Goal: Information Seeking & Learning: Learn about a topic

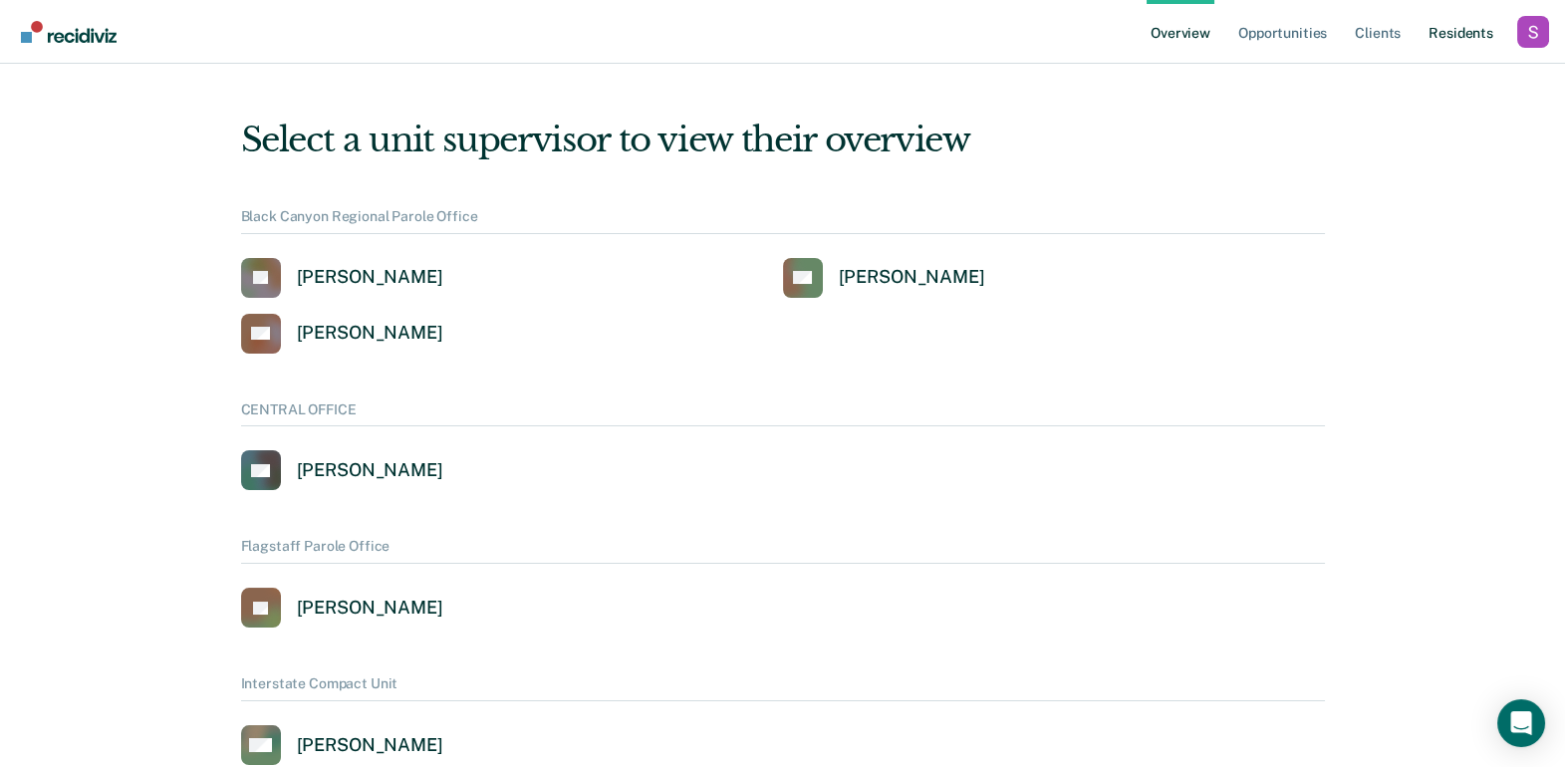
click at [1468, 46] on link "Resident s" at bounding box center [1460, 32] width 73 height 64
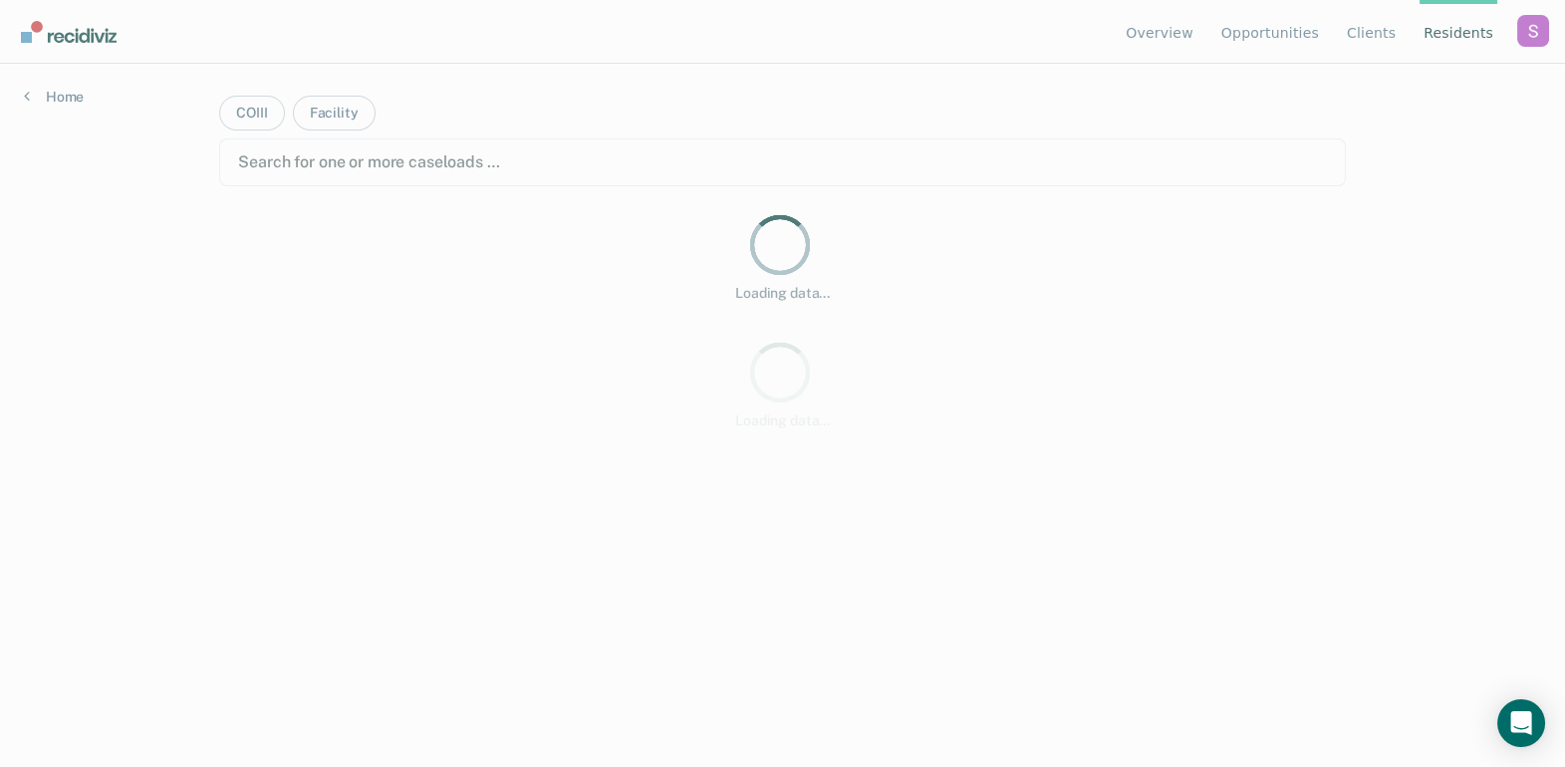
click at [1537, 38] on div "Profile dropdown button" at bounding box center [1533, 31] width 32 height 32
click at [1429, 87] on link "Profile" at bounding box center [1453, 93] width 129 height 17
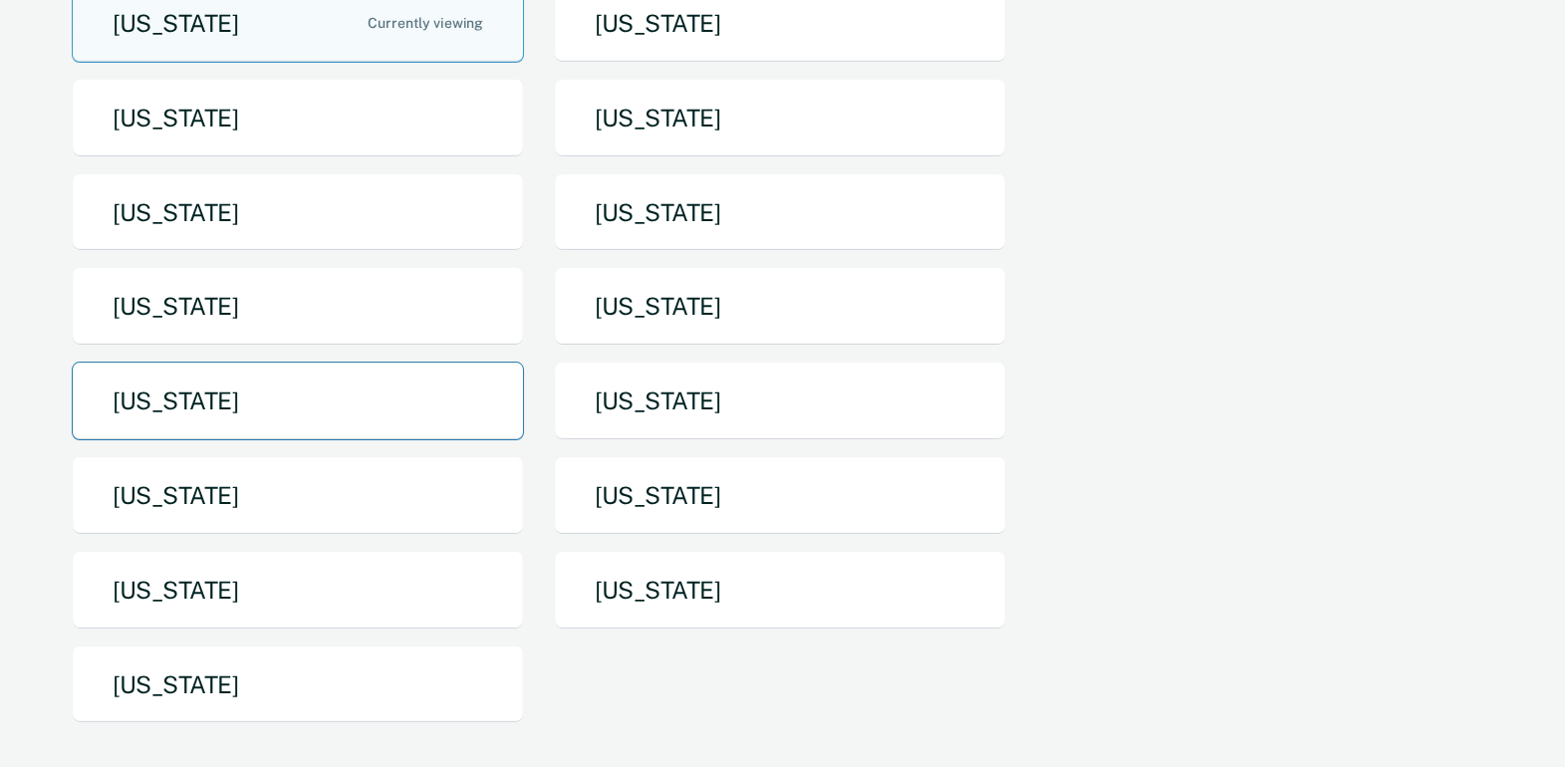
scroll to position [241, 0]
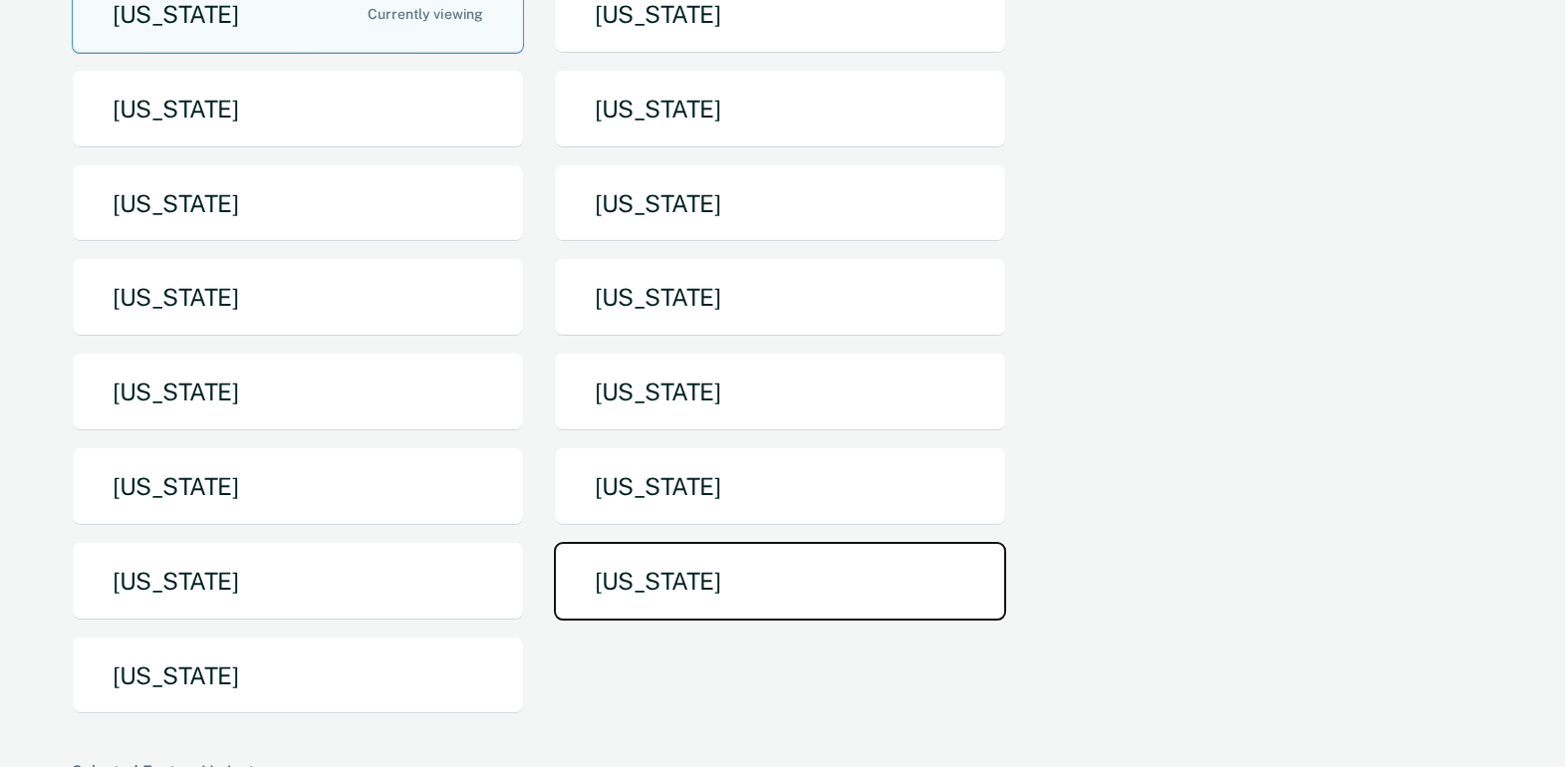
click at [691, 599] on button "[US_STATE]" at bounding box center [780, 581] width 452 height 79
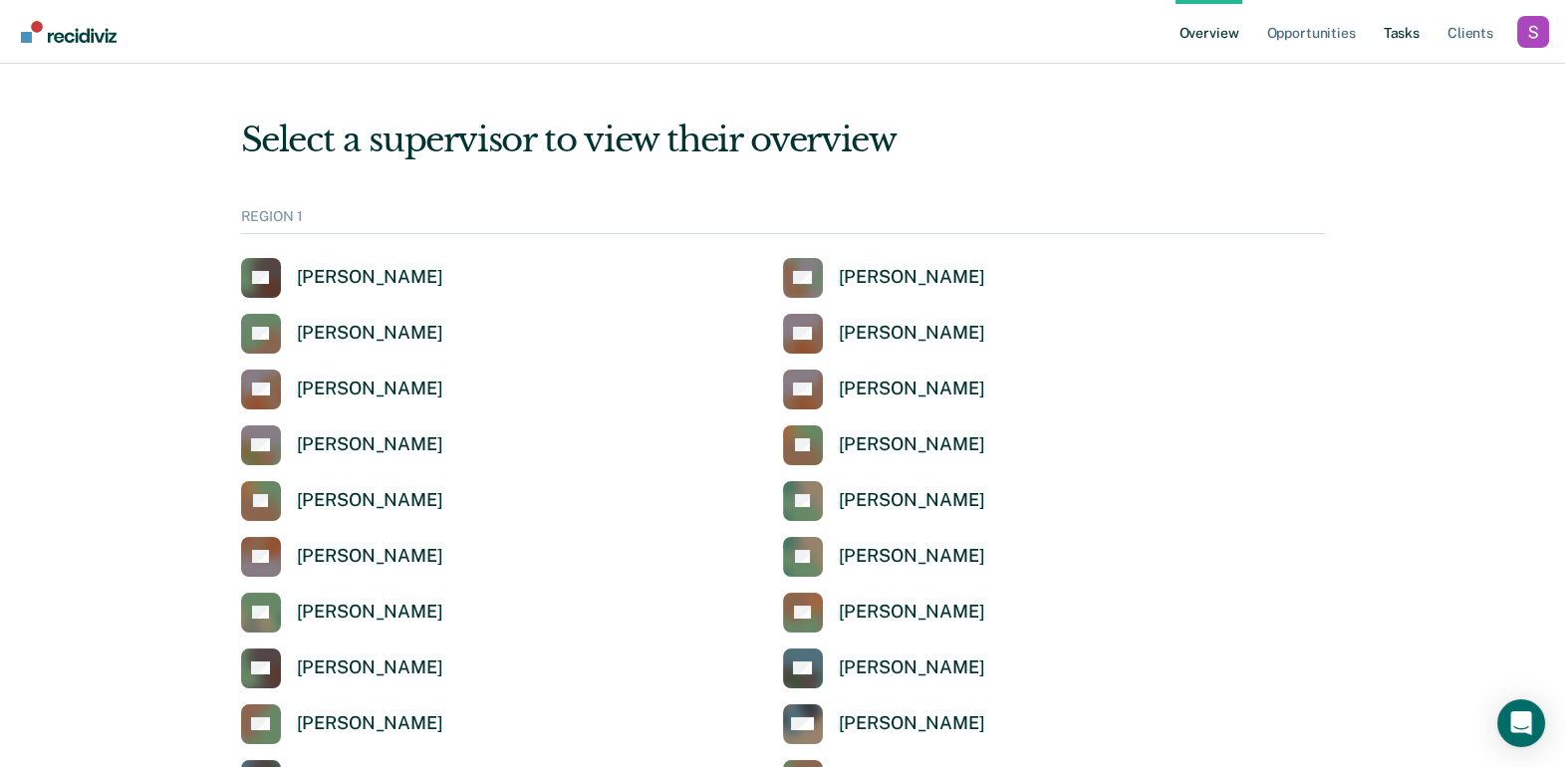
click at [1422, 45] on link "Tasks" at bounding box center [1402, 32] width 44 height 64
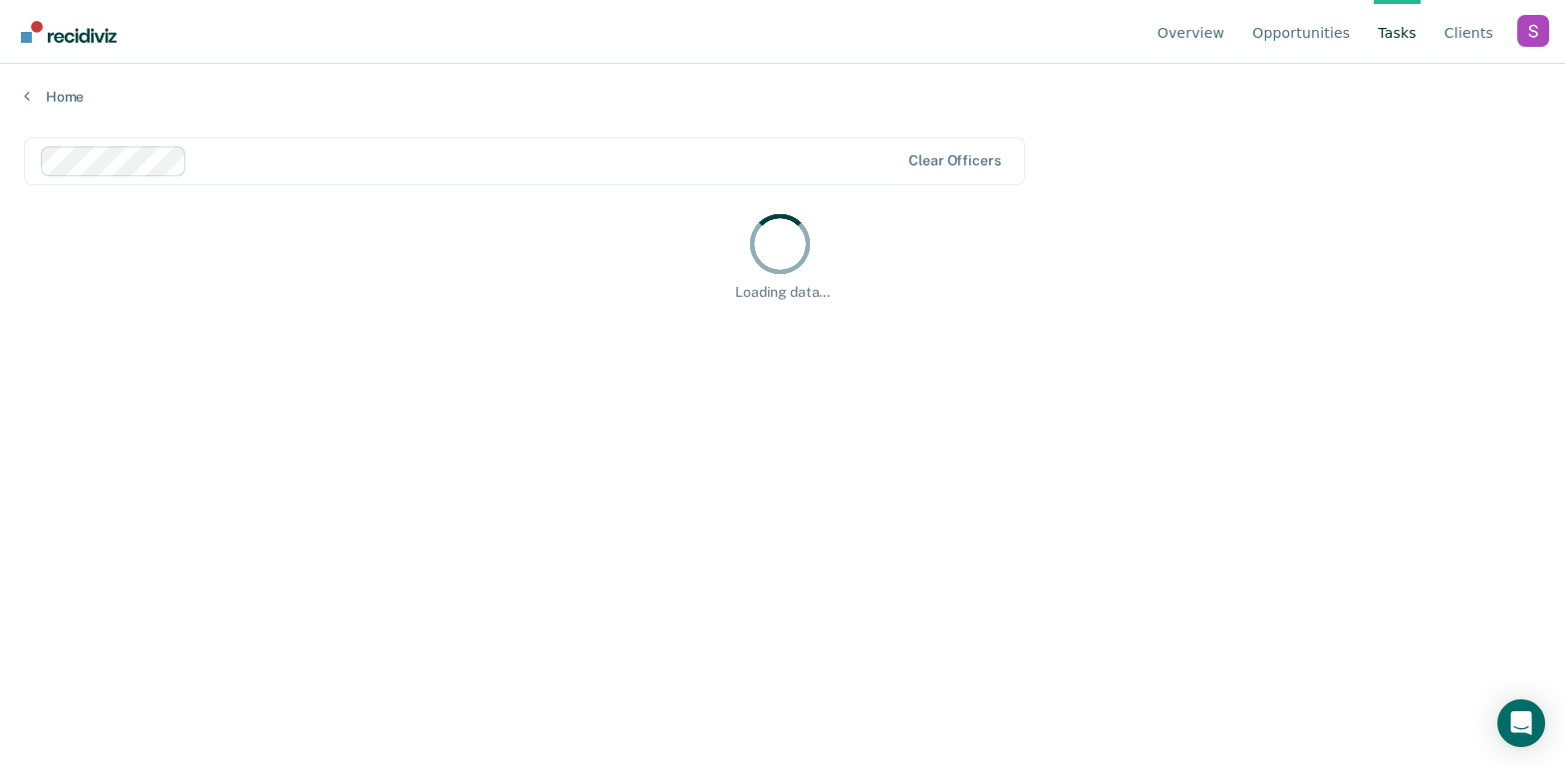
click at [508, 167] on div at bounding box center [547, 160] width 704 height 23
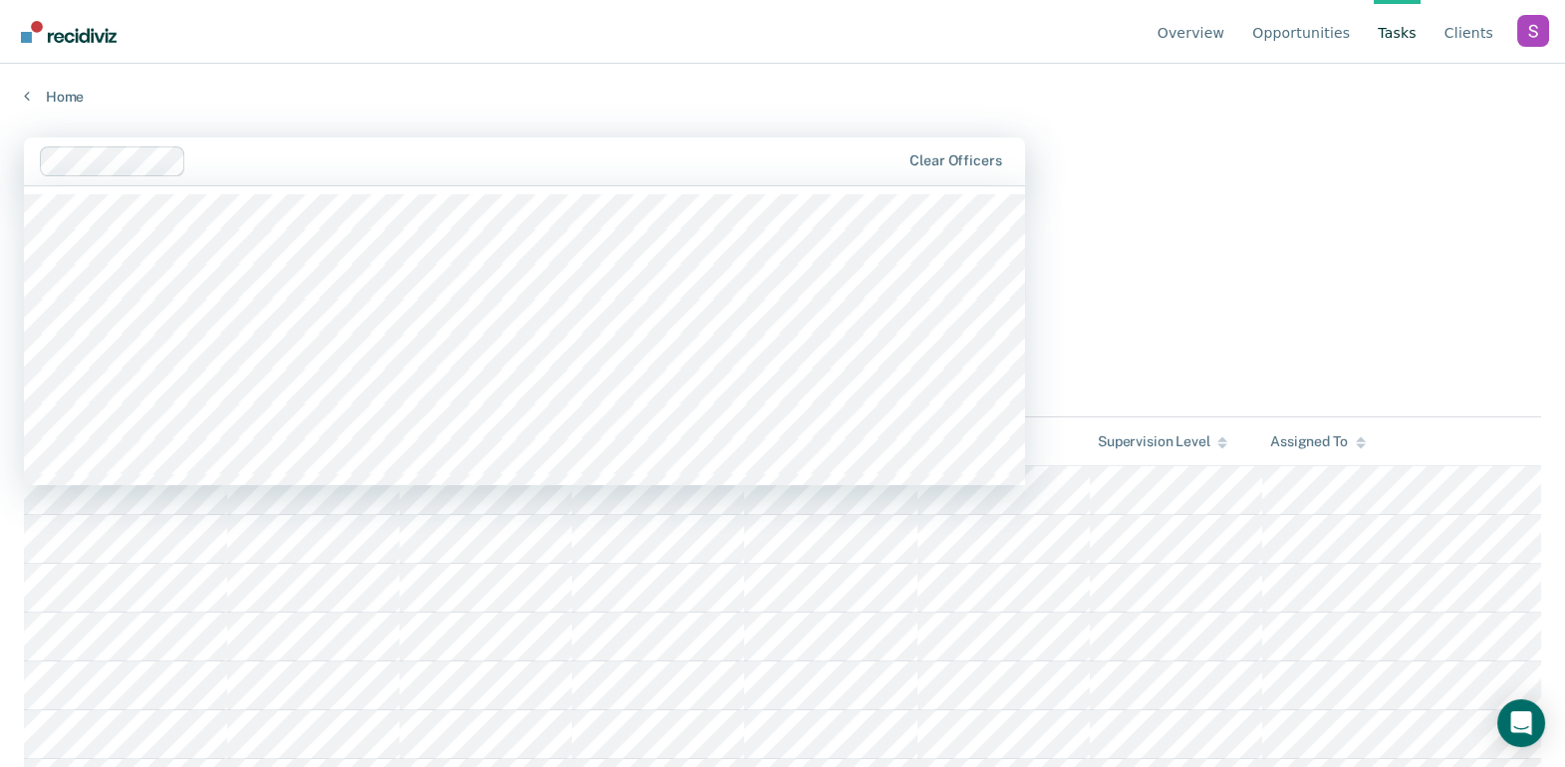
type input "]"
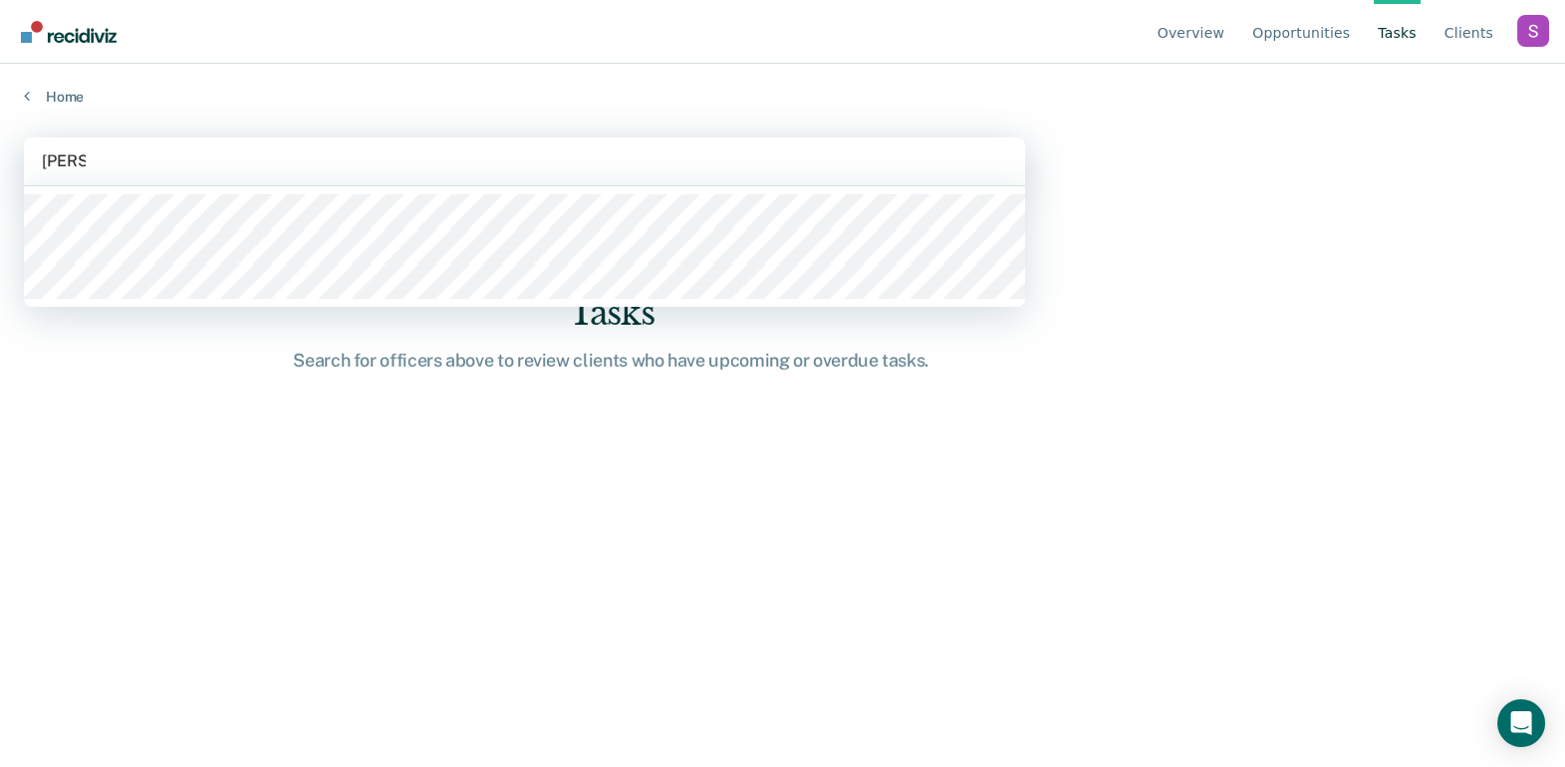
type input "[PERSON_NAME]"
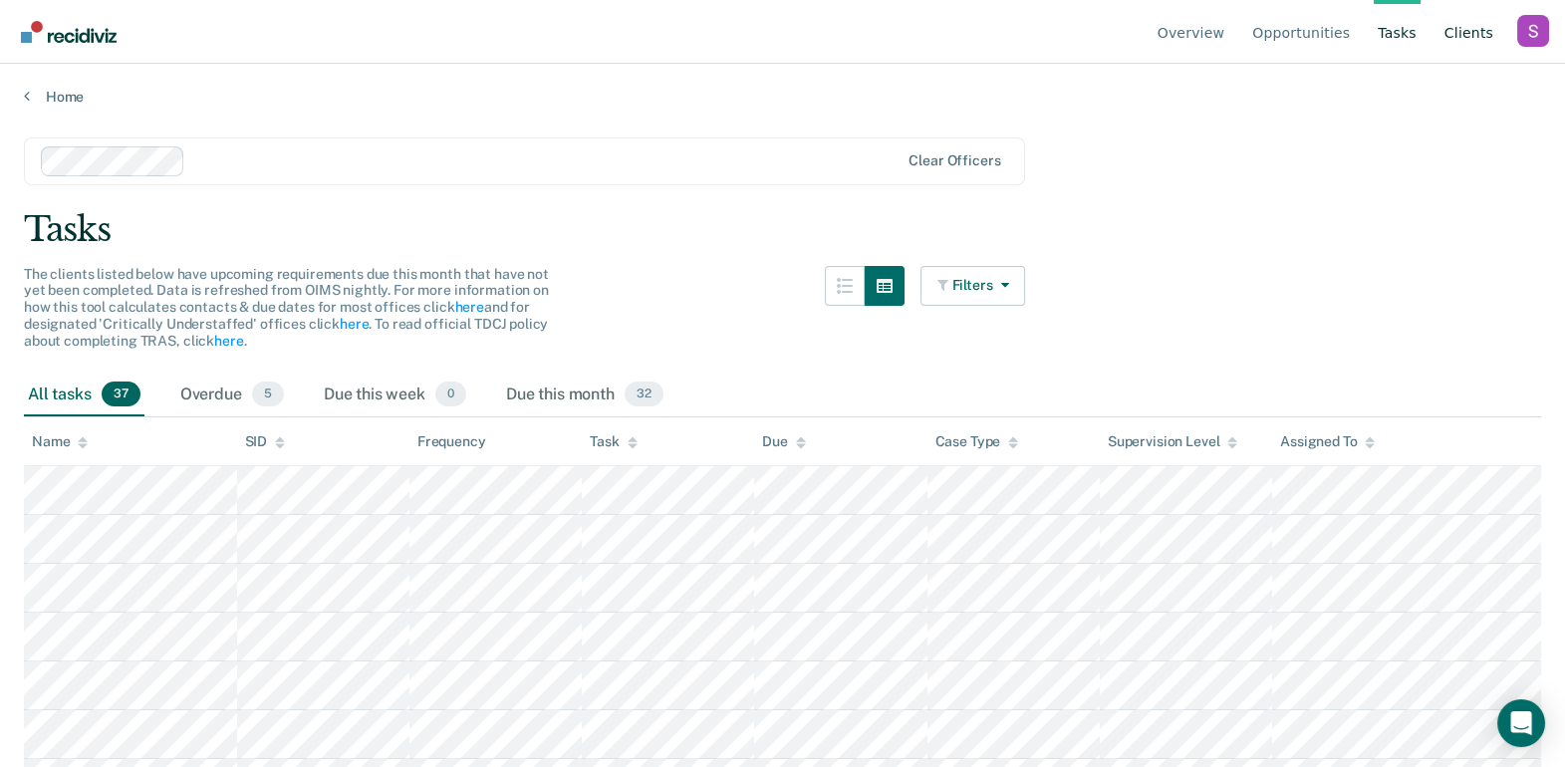
click at [1470, 32] on link "Client s" at bounding box center [1468, 32] width 57 height 64
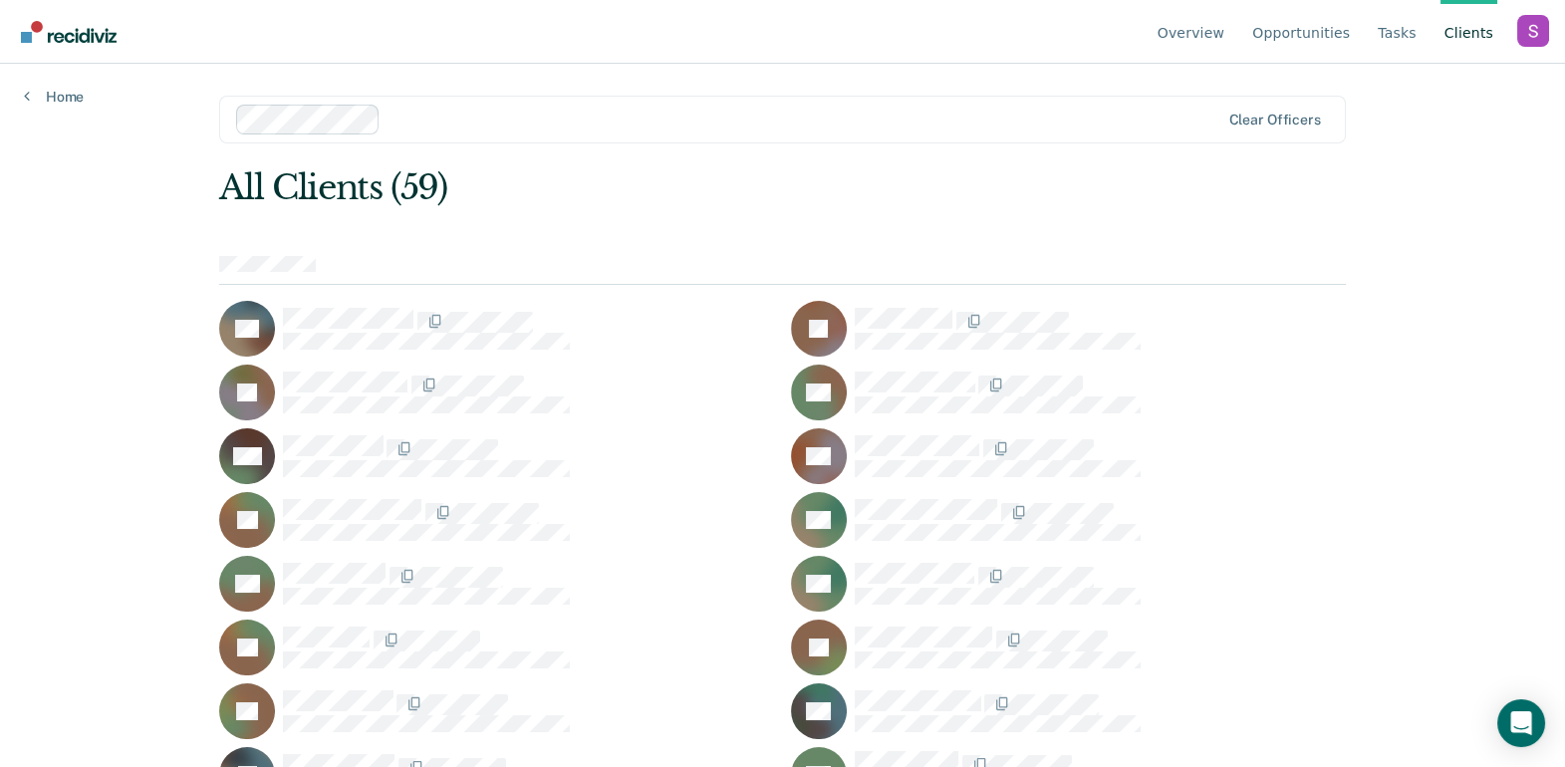
scroll to position [1016, 0]
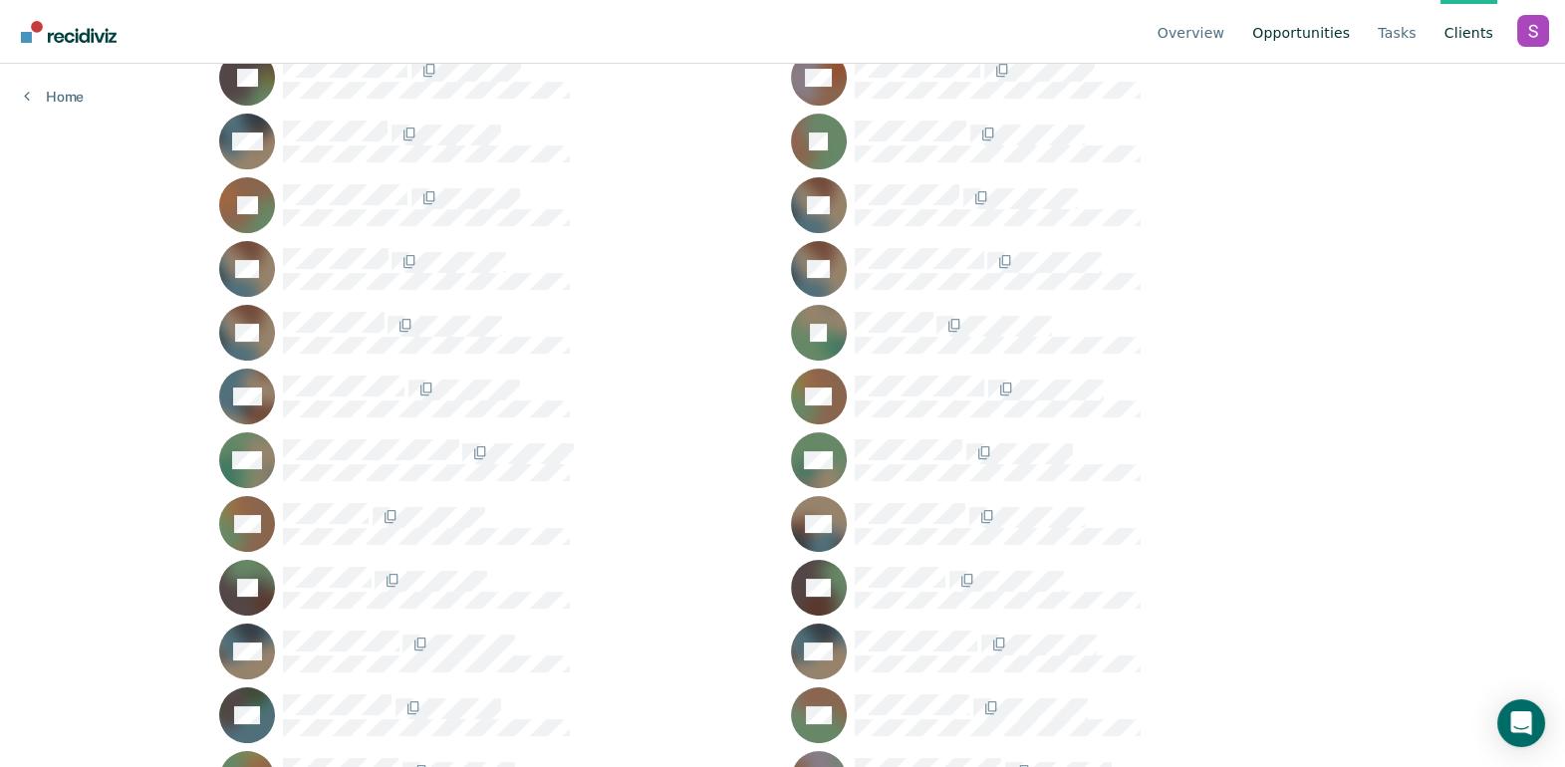
click at [1316, 34] on link "Opportunities" at bounding box center [1301, 32] width 106 height 64
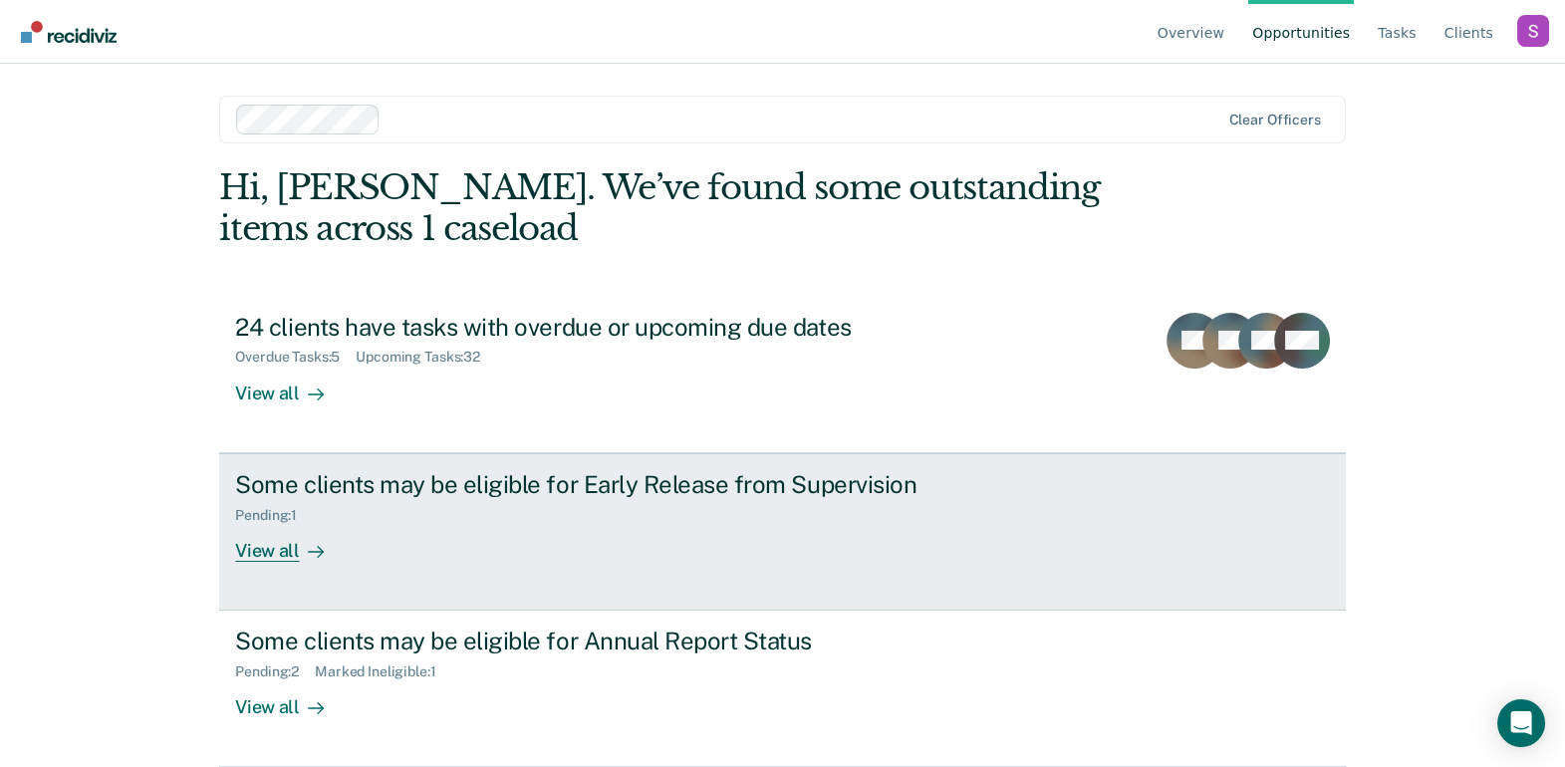
click at [554, 571] on link "Some clients may be eligible for Early Release from Supervision Pending : 1 Vie…" at bounding box center [782, 531] width 1126 height 157
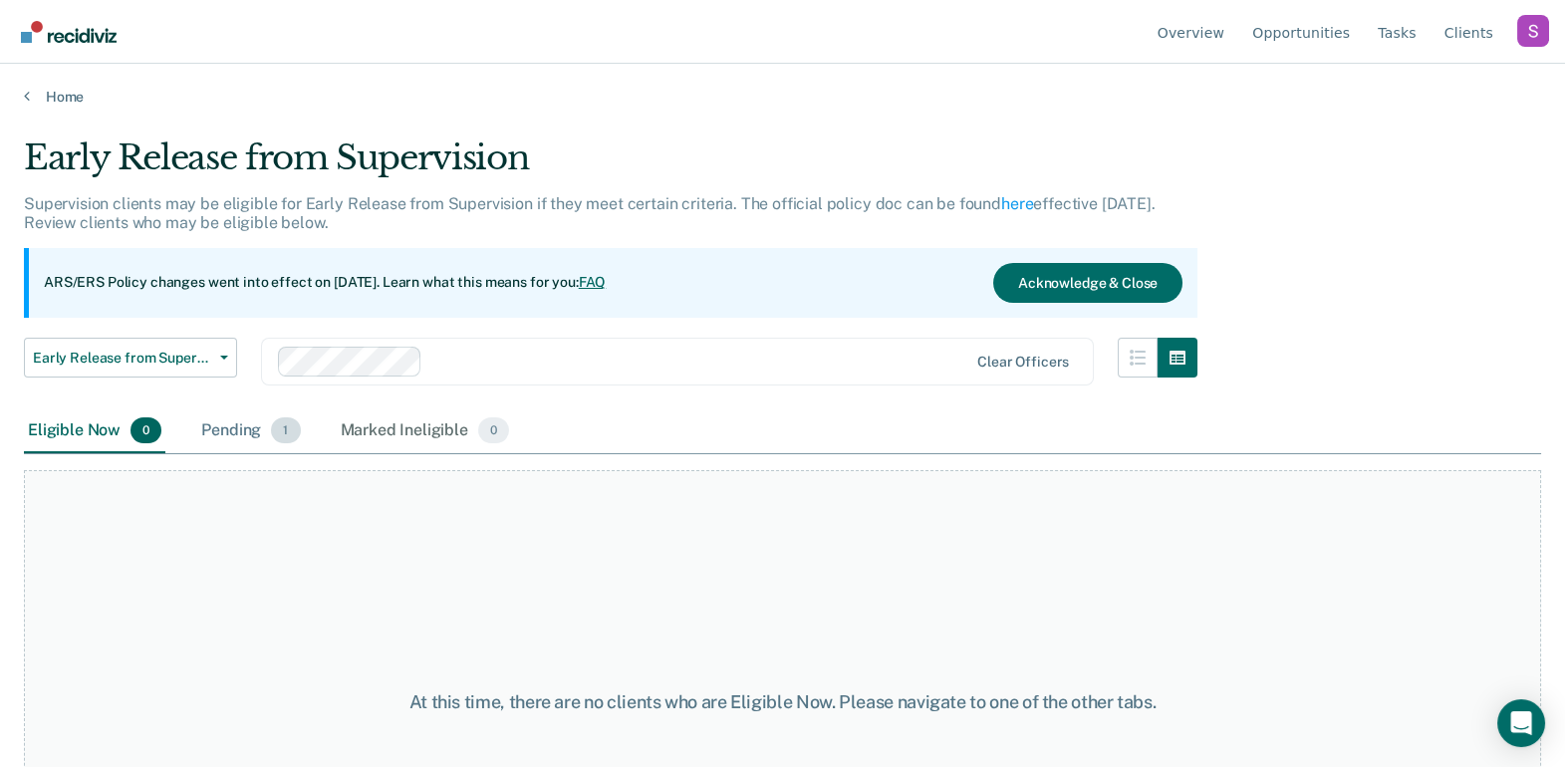
click at [261, 435] on div "Pending 1" at bounding box center [250, 431] width 107 height 44
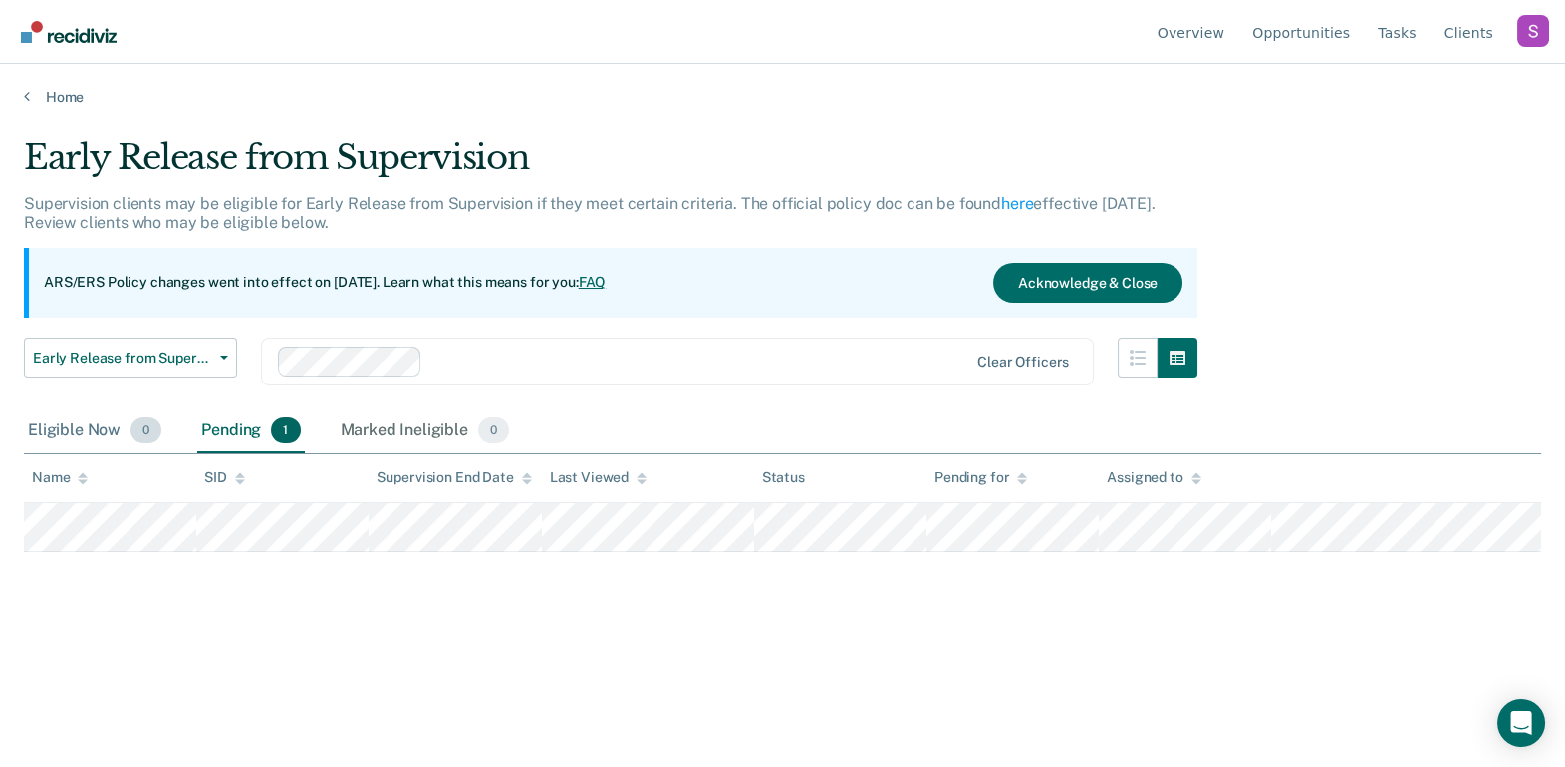
click at [87, 430] on div "Eligible Now 0" at bounding box center [94, 431] width 141 height 44
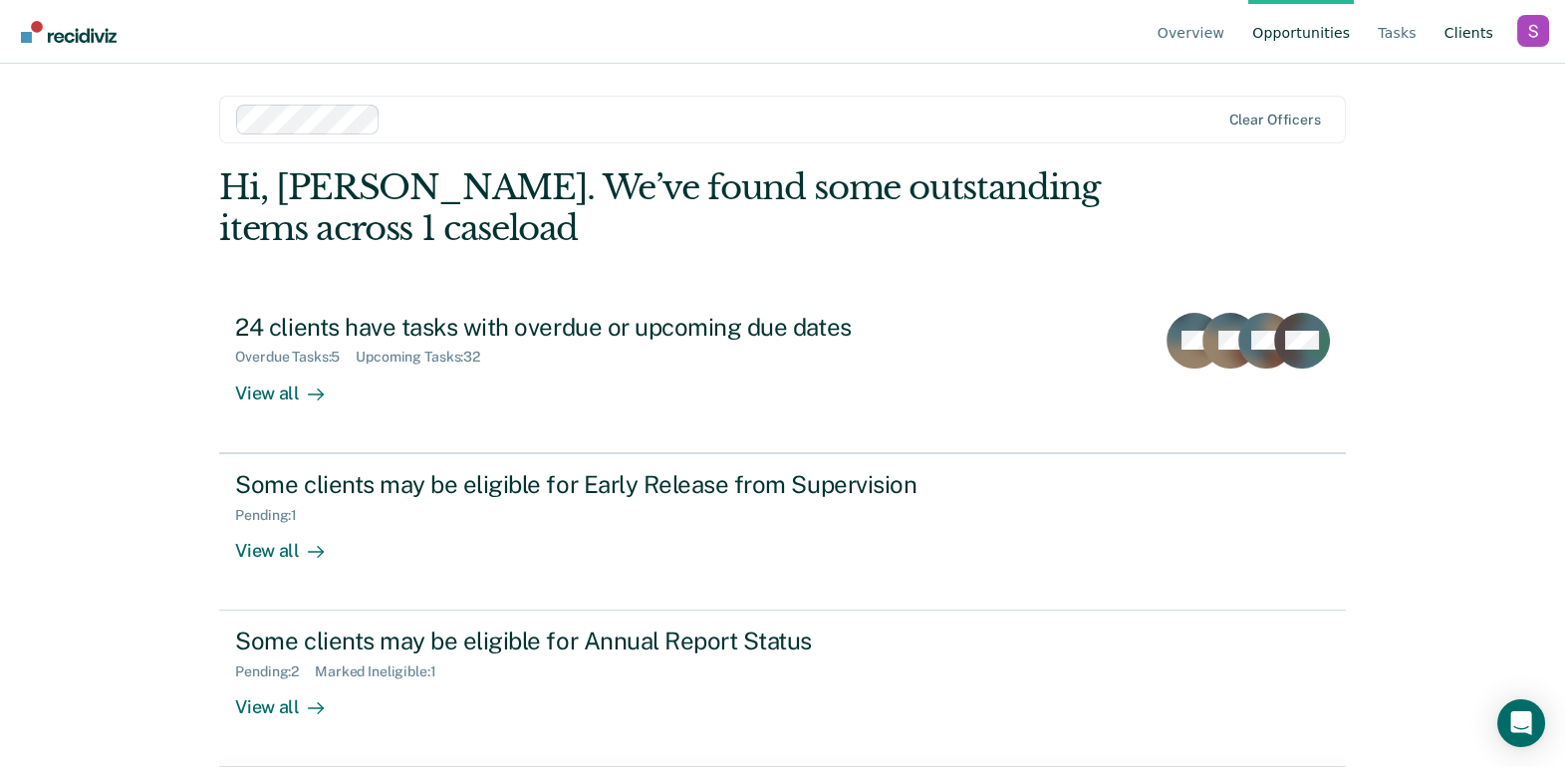
click at [1461, 34] on link "Client s" at bounding box center [1468, 32] width 57 height 64
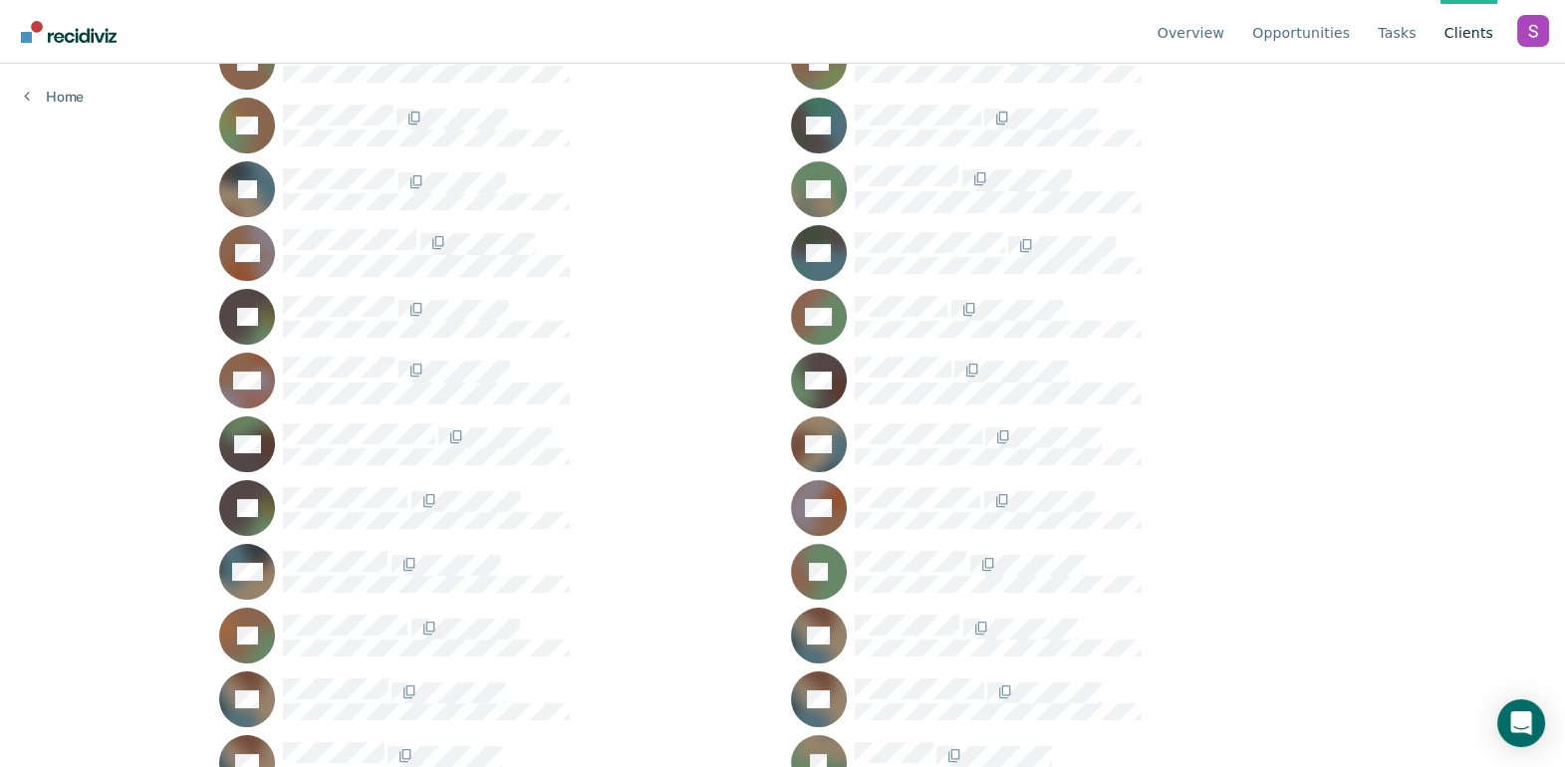
scroll to position [1016, 0]
